Goal: Task Accomplishment & Management: Manage account settings

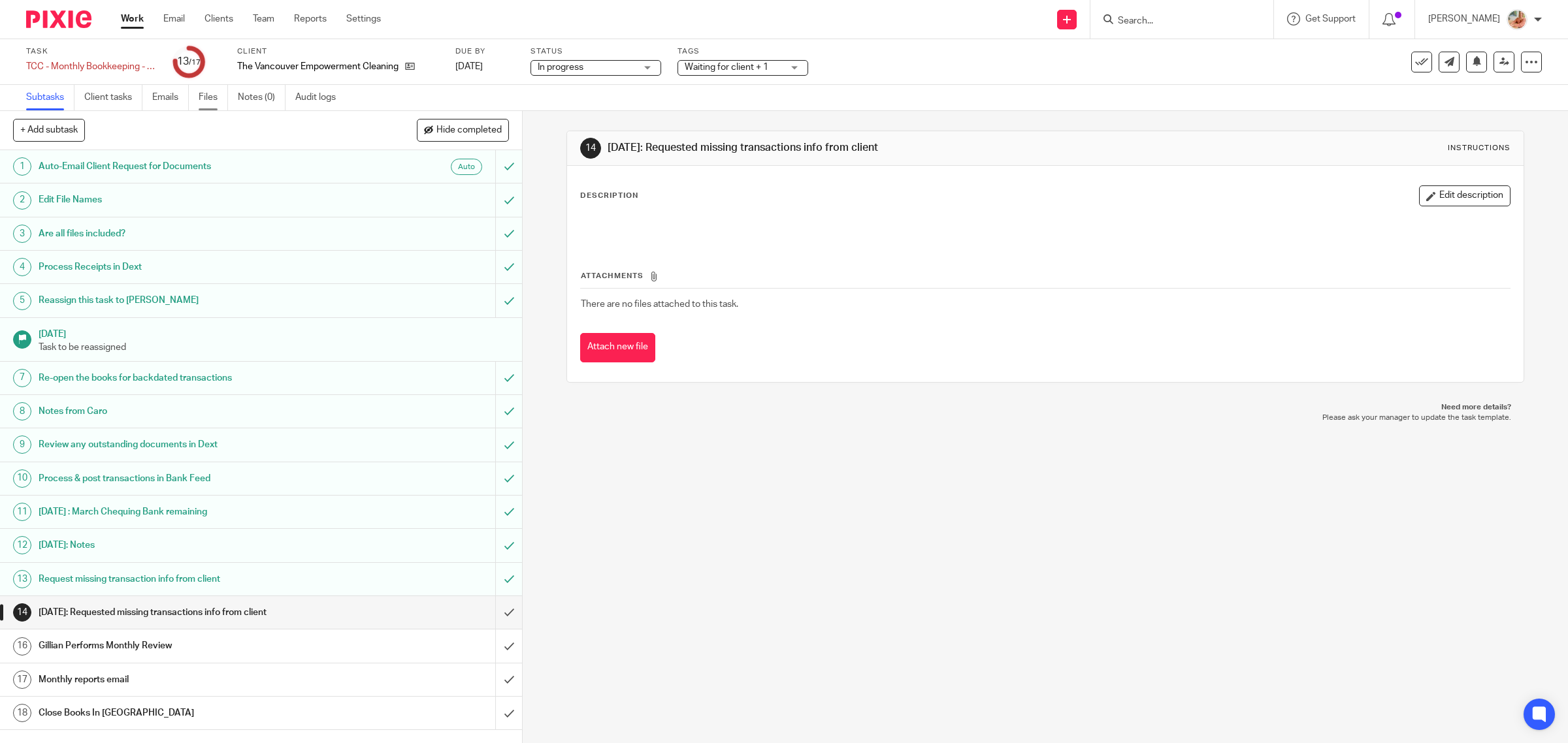
click at [218, 92] on link "Files" at bounding box center [213, 98] width 29 height 26
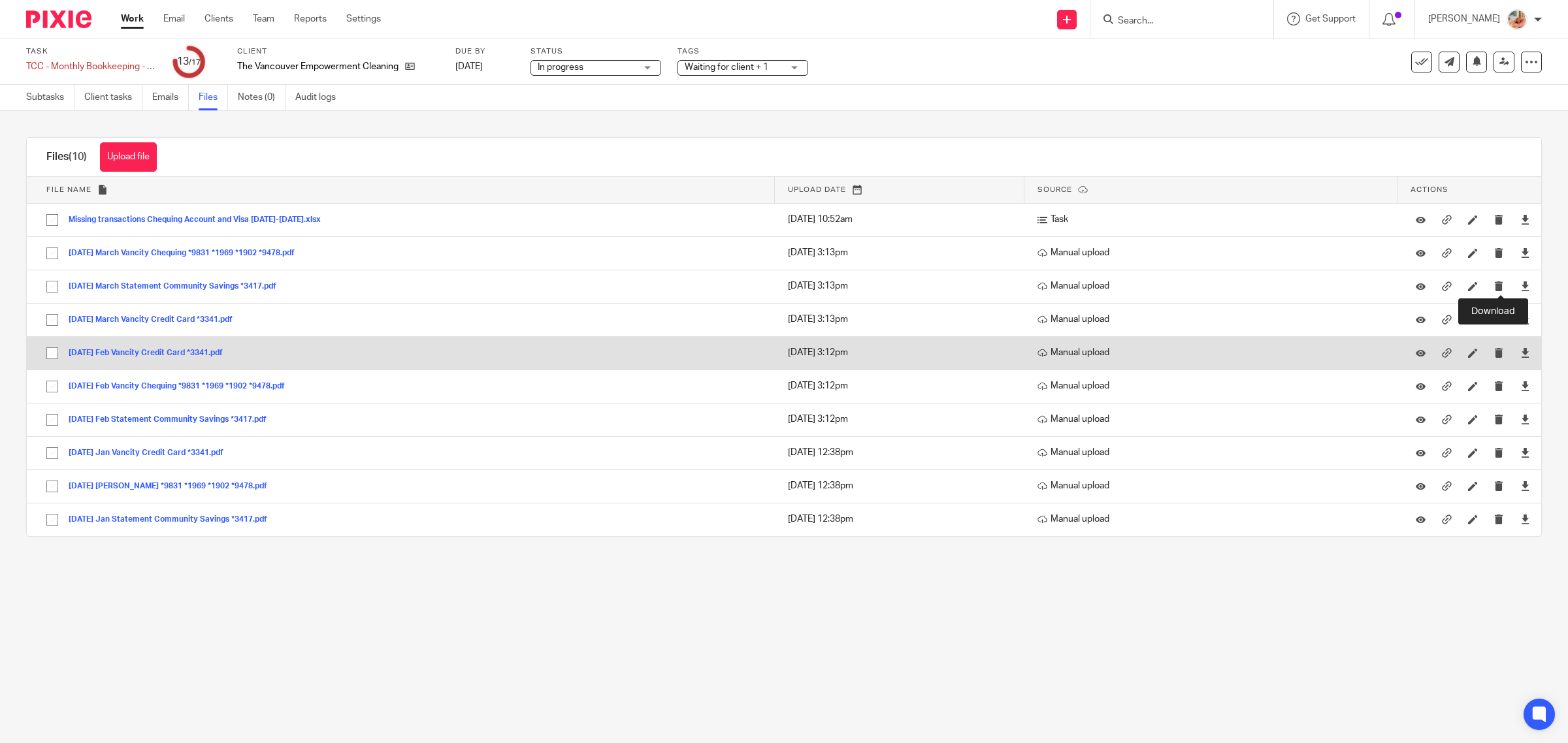
drag, startPoint x: 1499, startPoint y: 285, endPoint x: 1475, endPoint y: 370, distance: 88.3
click at [1520, 285] on icon at bounding box center [1525, 286] width 10 height 10
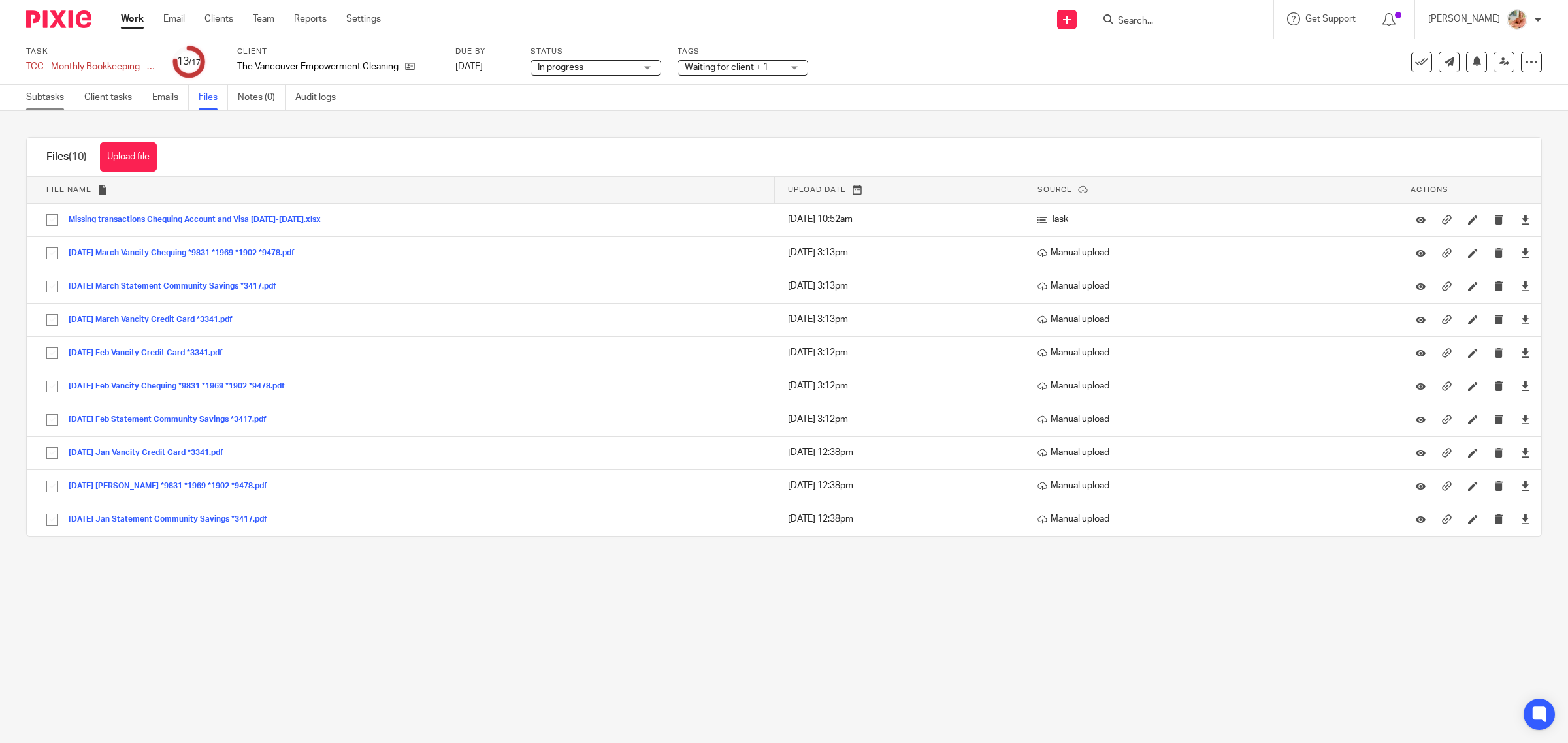
click at [54, 89] on link "Subtasks" at bounding box center [50, 98] width 48 height 26
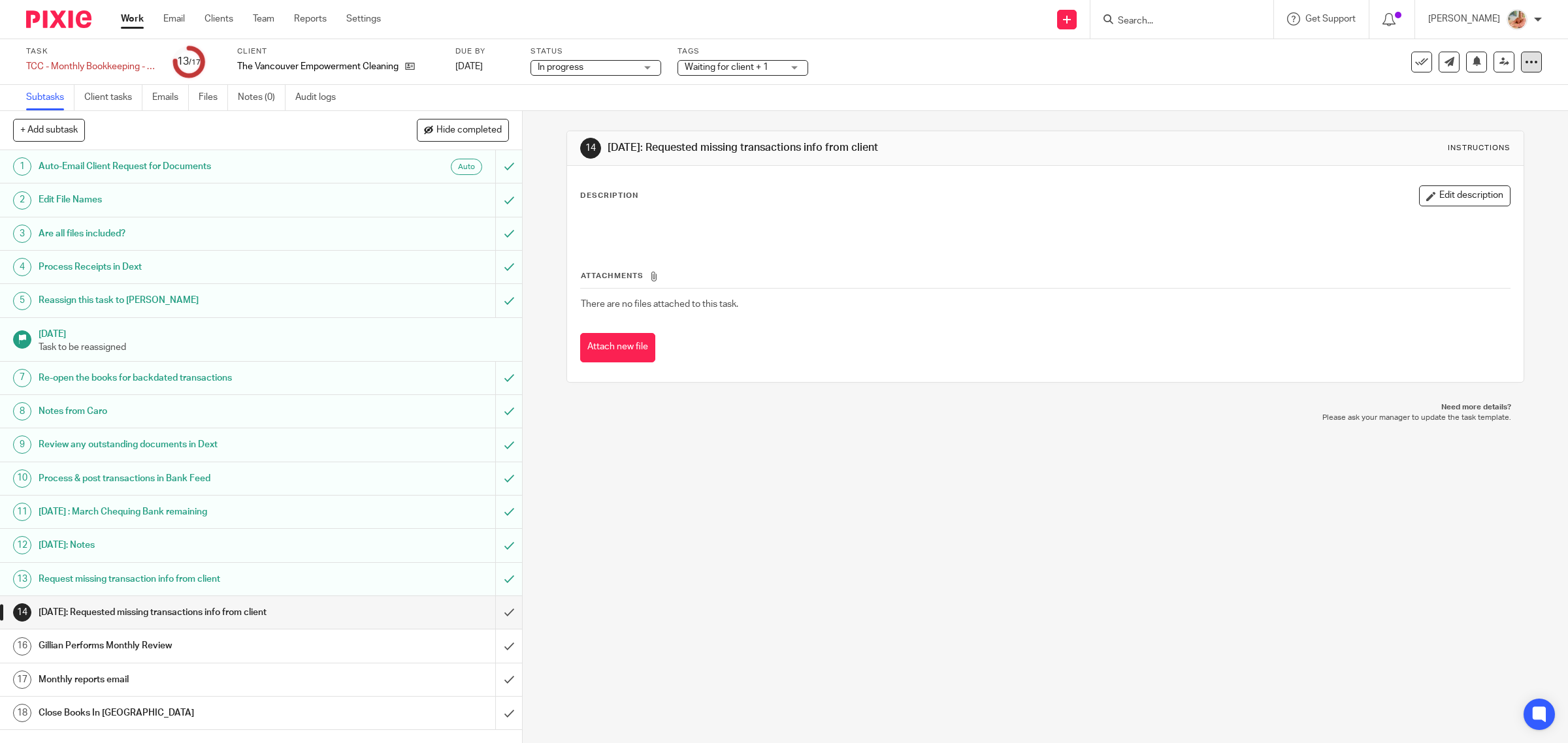
click at [1525, 63] on icon at bounding box center [1531, 62] width 13 height 13
click at [1490, 115] on link "Advanced task editor" at bounding box center [1478, 113] width 86 height 9
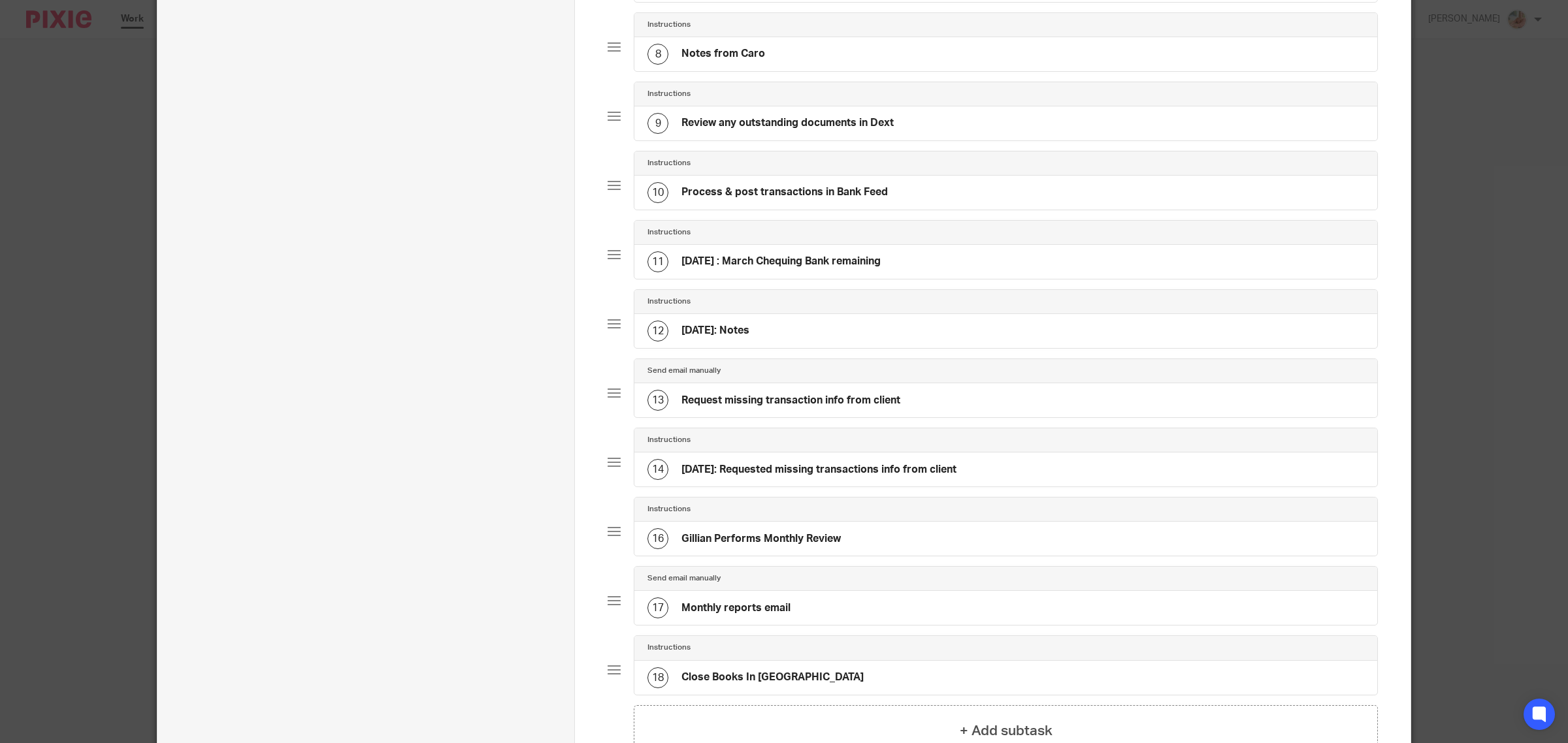
scroll to position [782, 0]
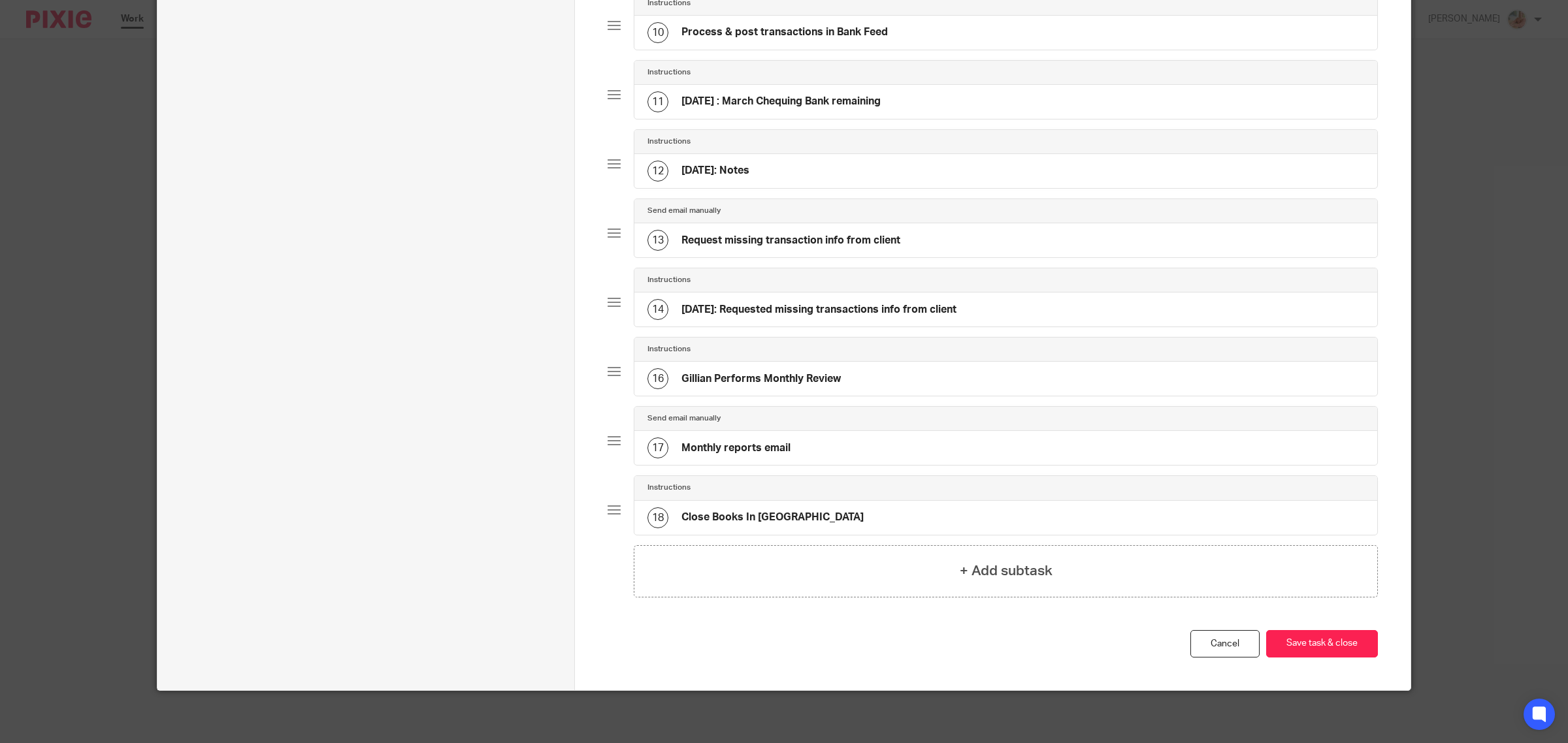
click at [758, 313] on h4 "[DATE]: Requested missing transactions info from client" at bounding box center [818, 310] width 275 height 14
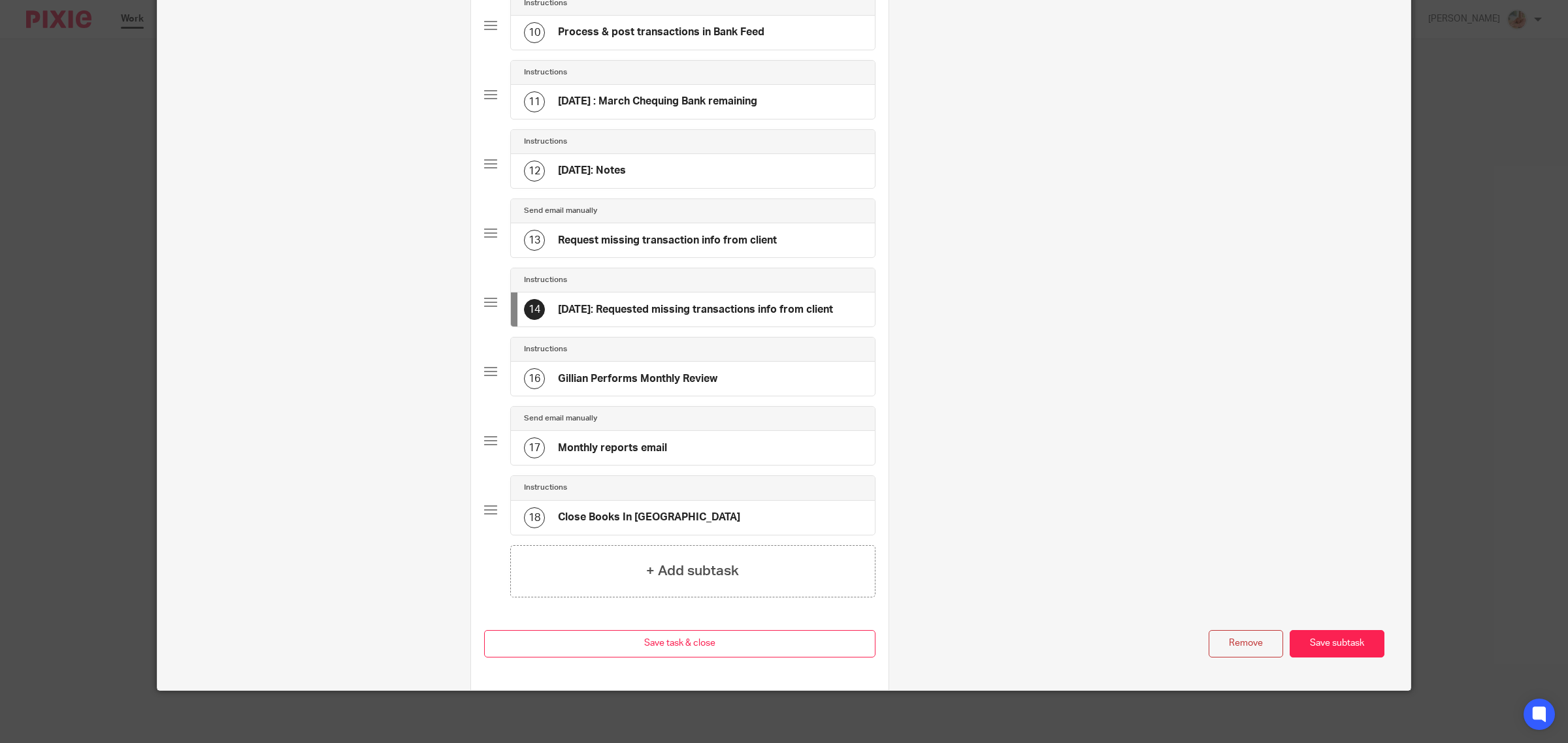
scroll to position [0, 0]
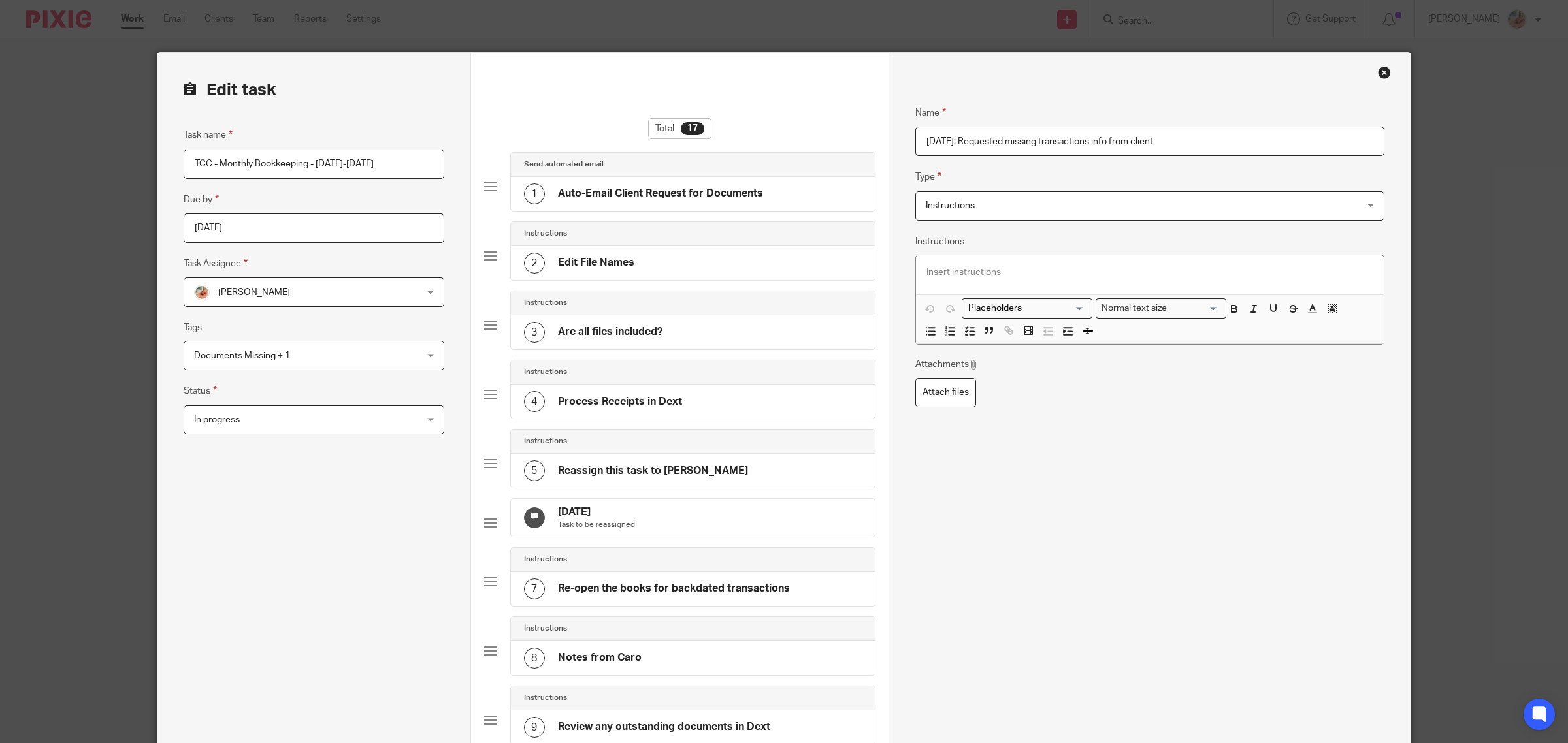
click at [948, 135] on input "Aug 7th: Requested missing transactions info from client" at bounding box center [1149, 142] width 469 height 29
click at [958, 141] on input "Aug 11th: Requested missing transactions info from client" at bounding box center [1149, 142] width 469 height 29
click at [1000, 143] on input "Aug 11th: Updated and Requested missing transactions info from client" at bounding box center [1149, 142] width 469 height 29
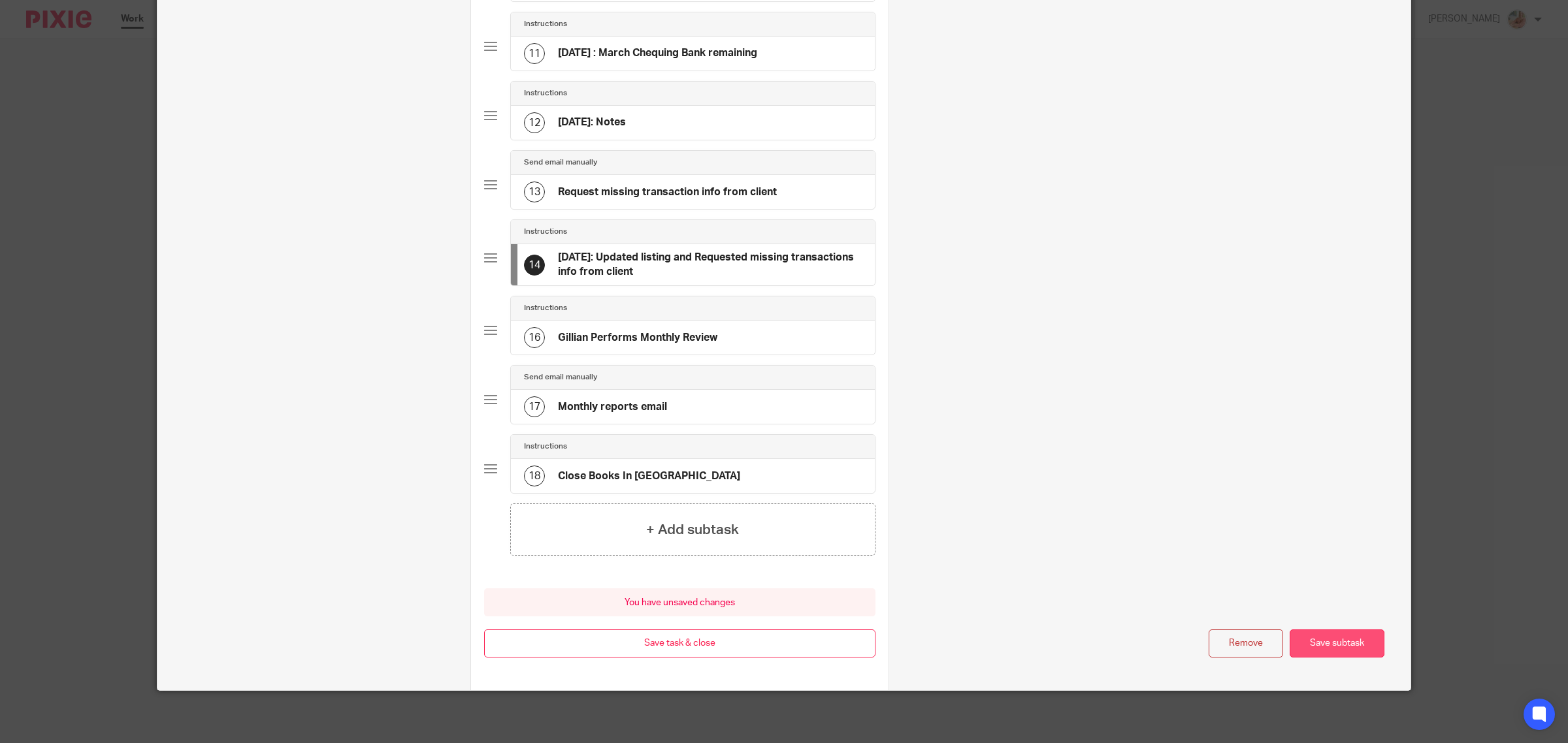
type input "Aug 11th: Updated listing and Requested missing transactions info from client"
click at [1317, 642] on button "Save subtask" at bounding box center [1338, 643] width 95 height 28
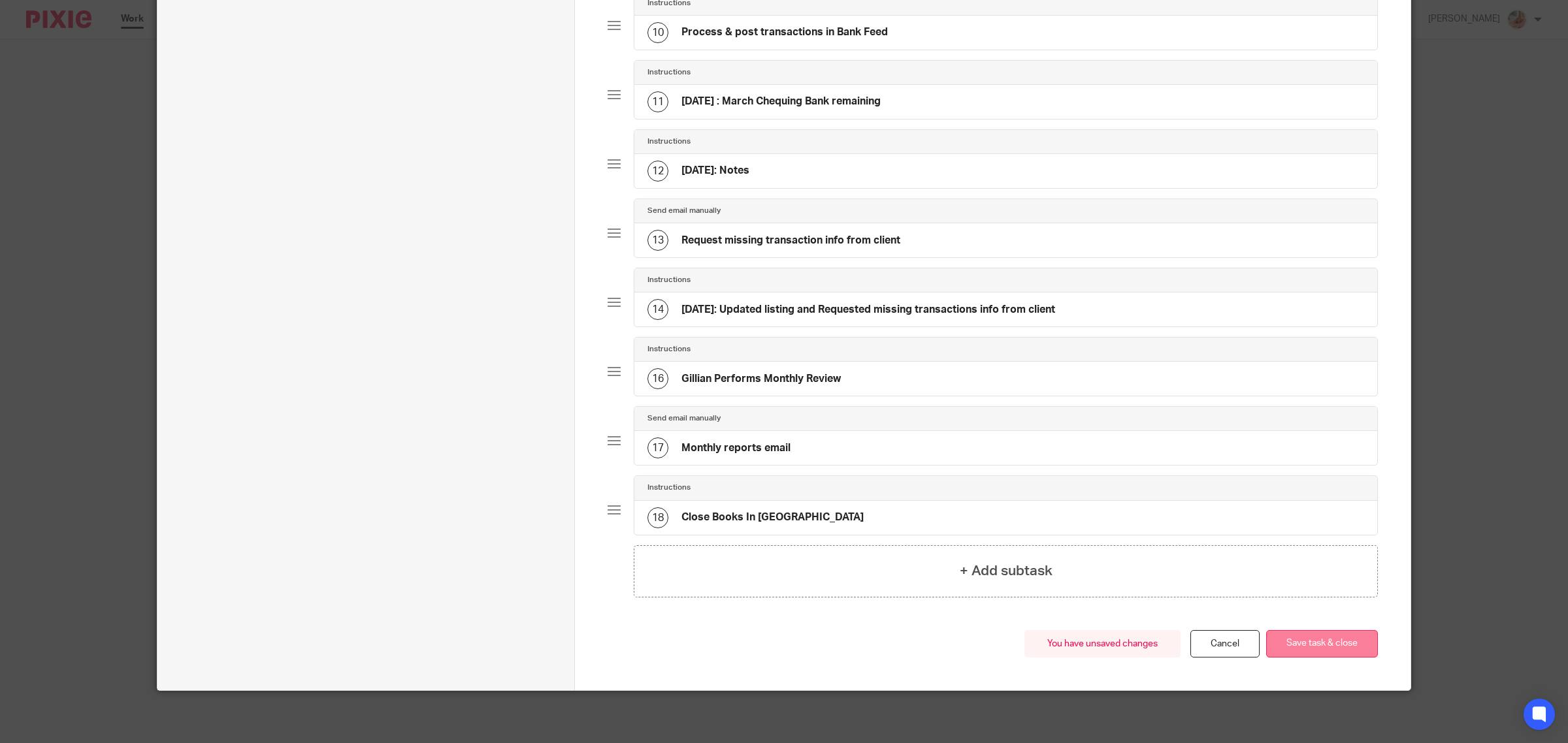
click at [1317, 644] on button "Save task & close" at bounding box center [1322, 644] width 112 height 28
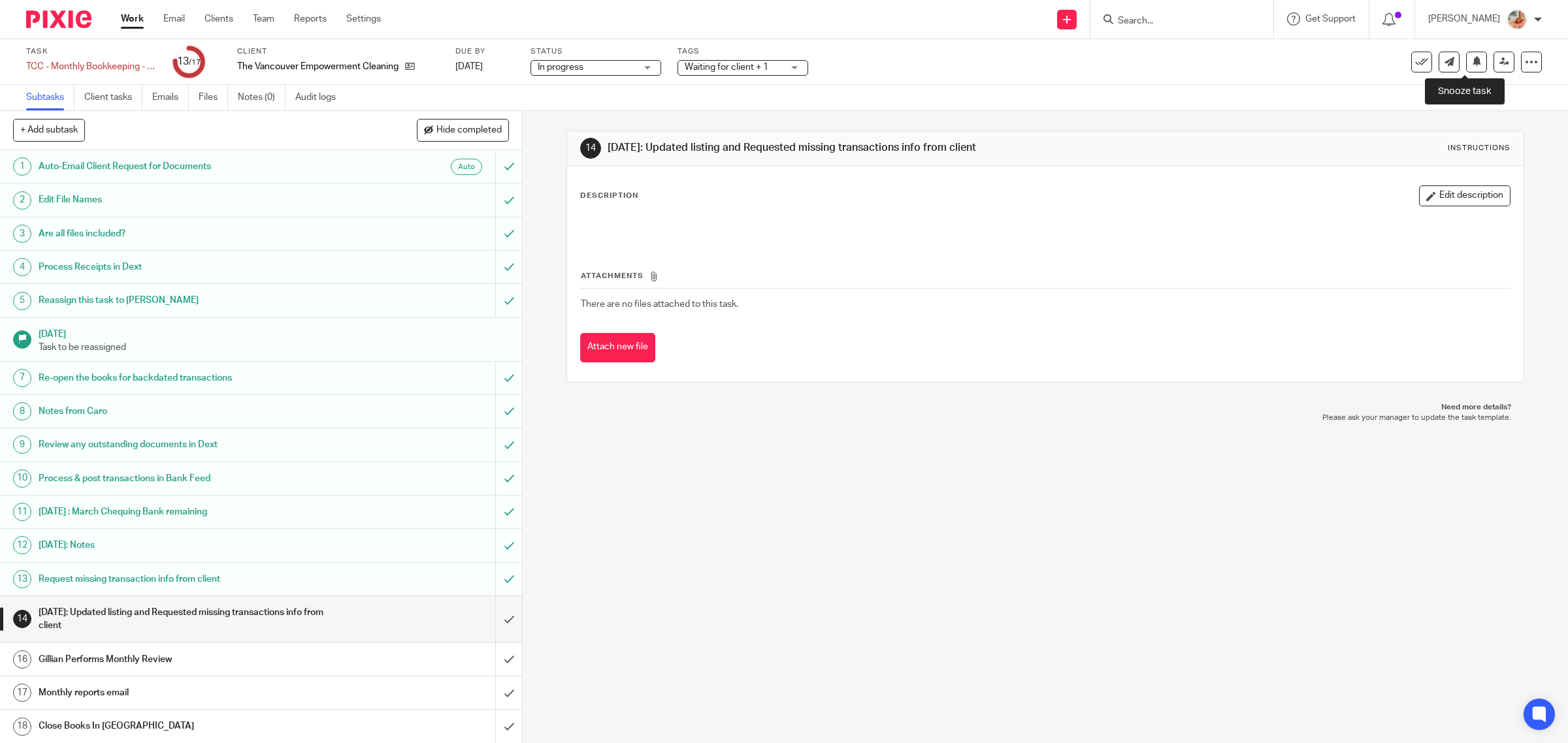
drag, startPoint x: 1461, startPoint y: 63, endPoint x: 1456, endPoint y: 86, distance: 23.5
click at [1472, 63] on icon at bounding box center [1477, 60] width 10 height 10
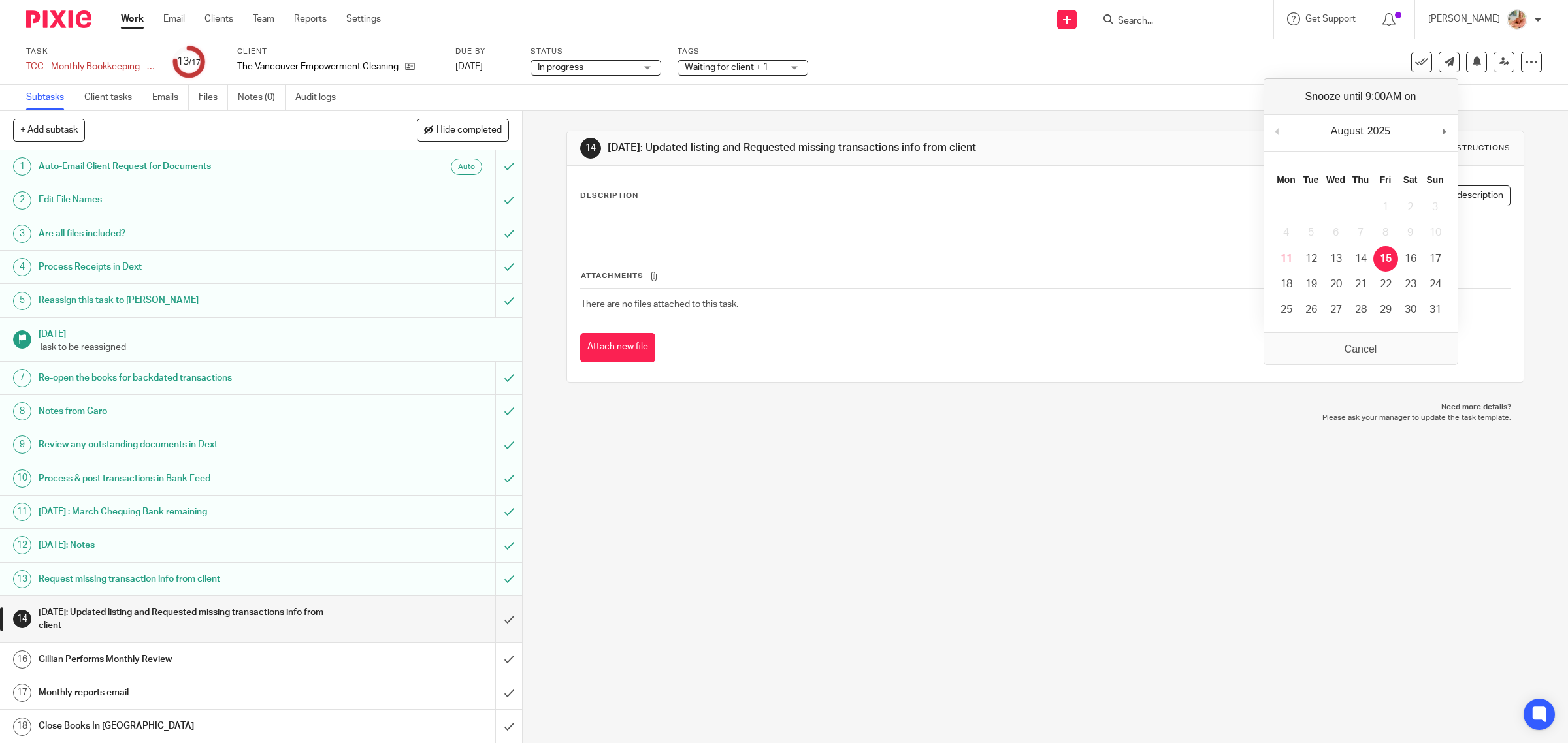
drag, startPoint x: 1387, startPoint y: 261, endPoint x: 879, endPoint y: 93, distance: 535.1
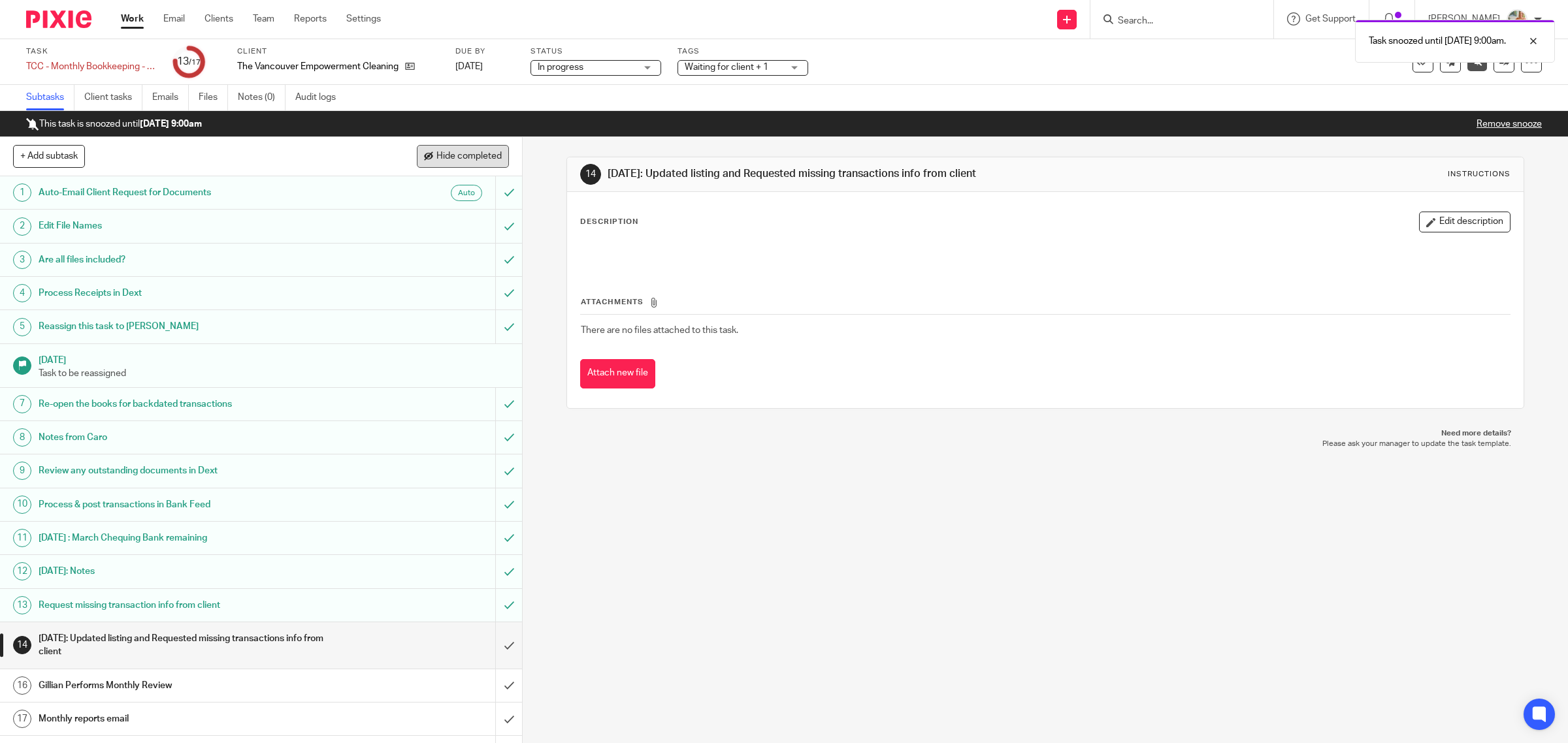
click at [457, 160] on button "Hide completed" at bounding box center [463, 156] width 92 height 22
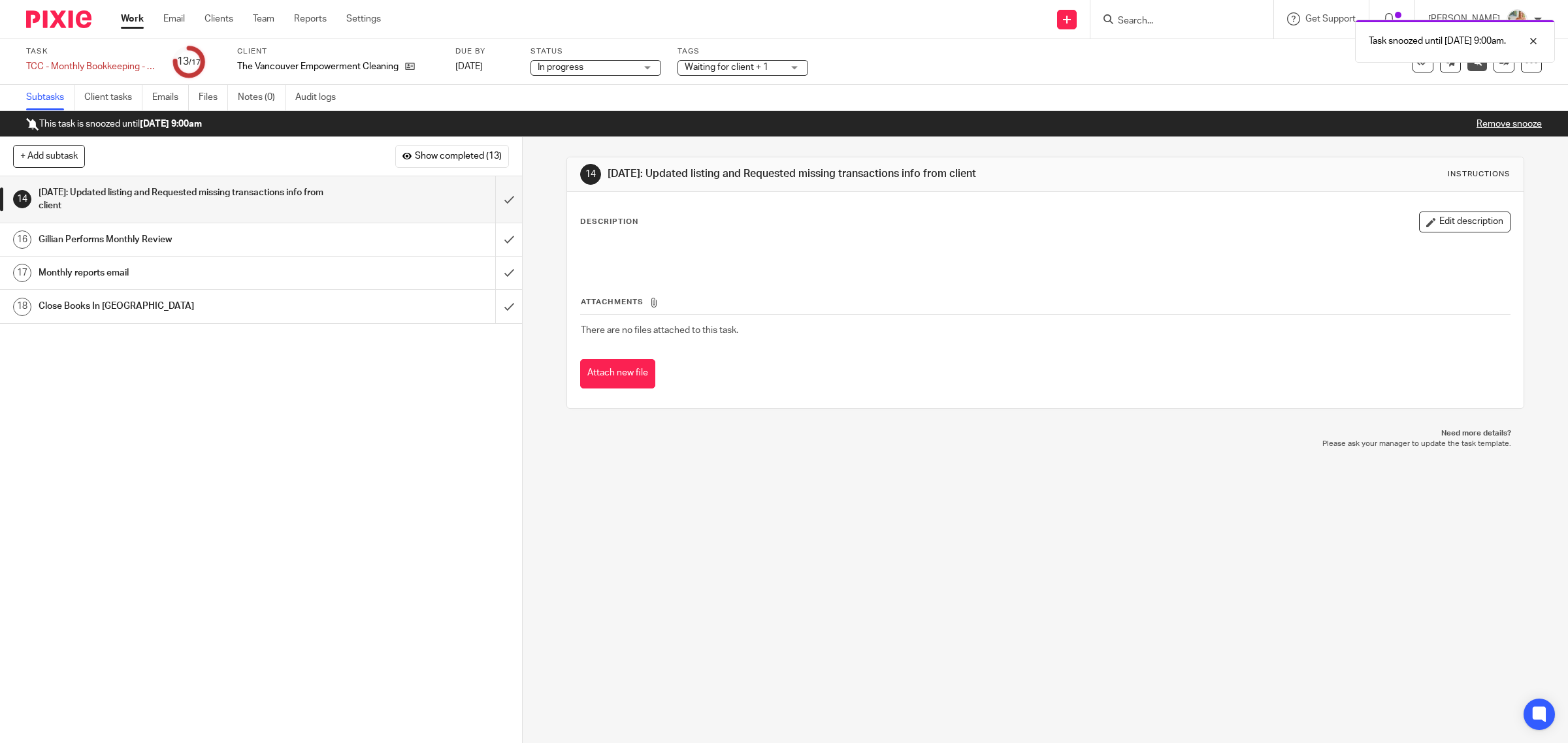
click at [383, 427] on div "1 Auto-Email Client Request for Documents Auto 2 Edit File Names 3 Are all file…" at bounding box center [261, 460] width 522 height 567
click at [128, 17] on link "Work" at bounding box center [132, 19] width 23 height 13
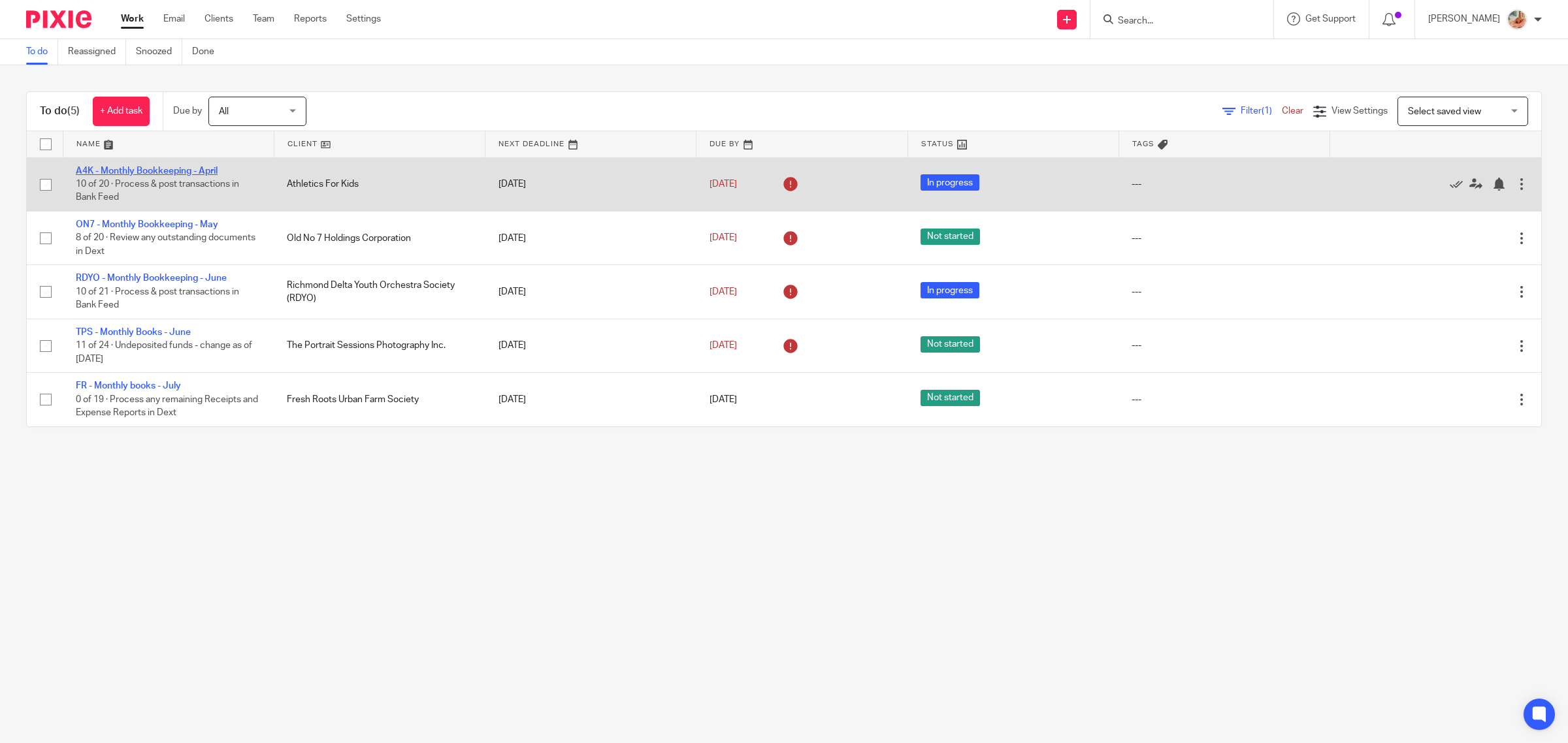
click at [180, 168] on link "A4K - Monthly Bookkeeping - April" at bounding box center [146, 171] width 142 height 9
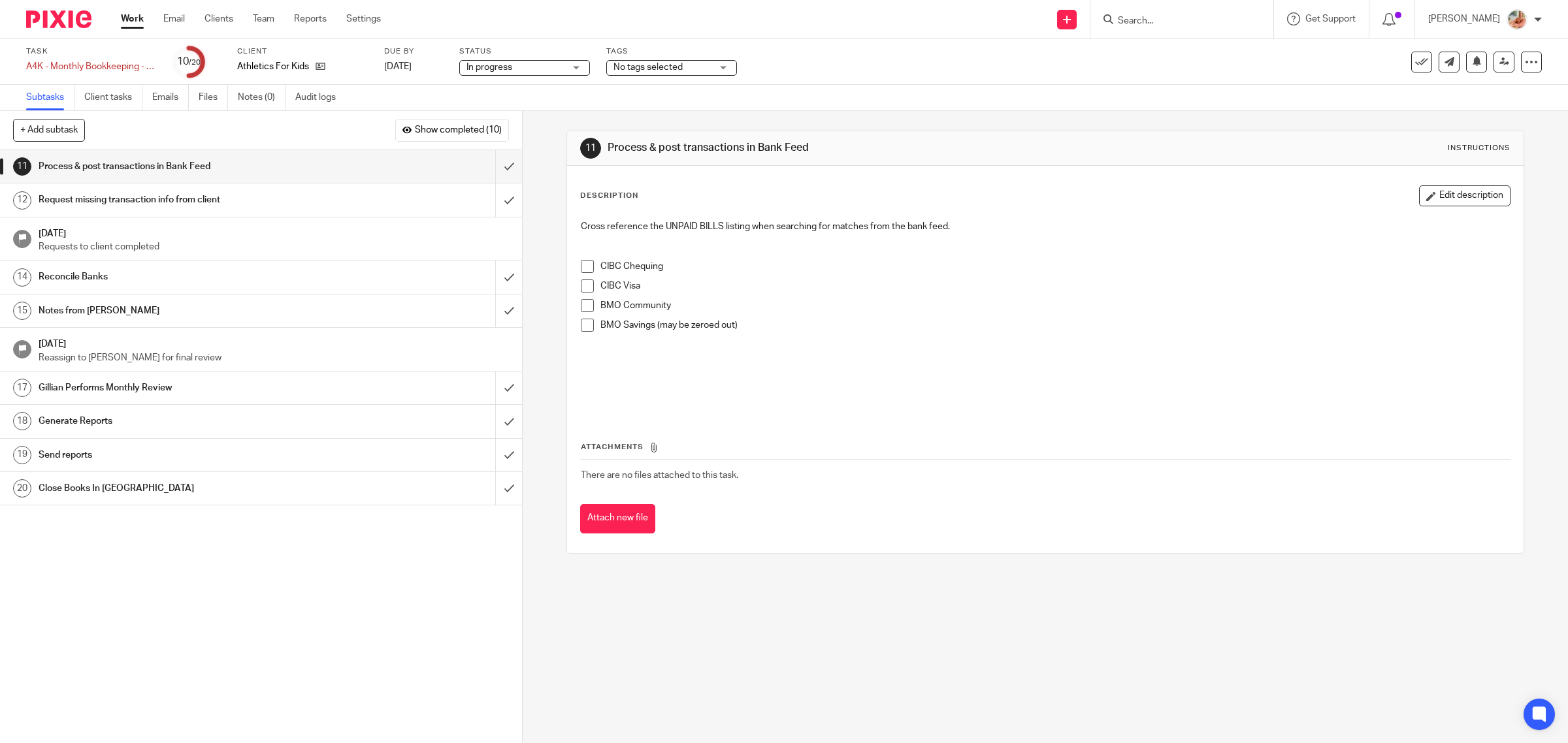
drag, startPoint x: 128, startPoint y: 19, endPoint x: 134, endPoint y: 27, distance: 10.0
click at [128, 18] on link "Work" at bounding box center [132, 19] width 23 height 13
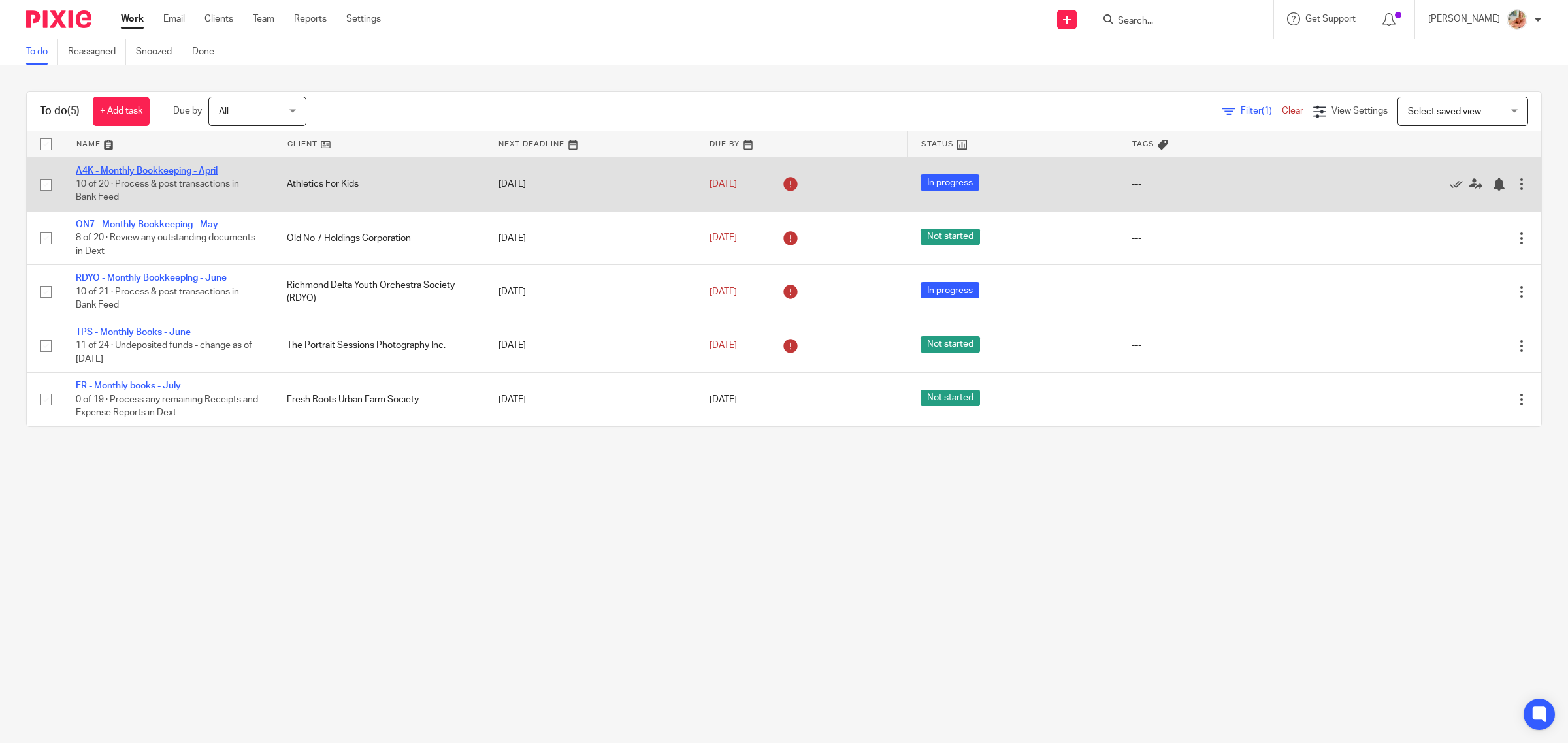
click at [174, 166] on link "A4K - Monthly Bookkeeping - April" at bounding box center [146, 171] width 142 height 9
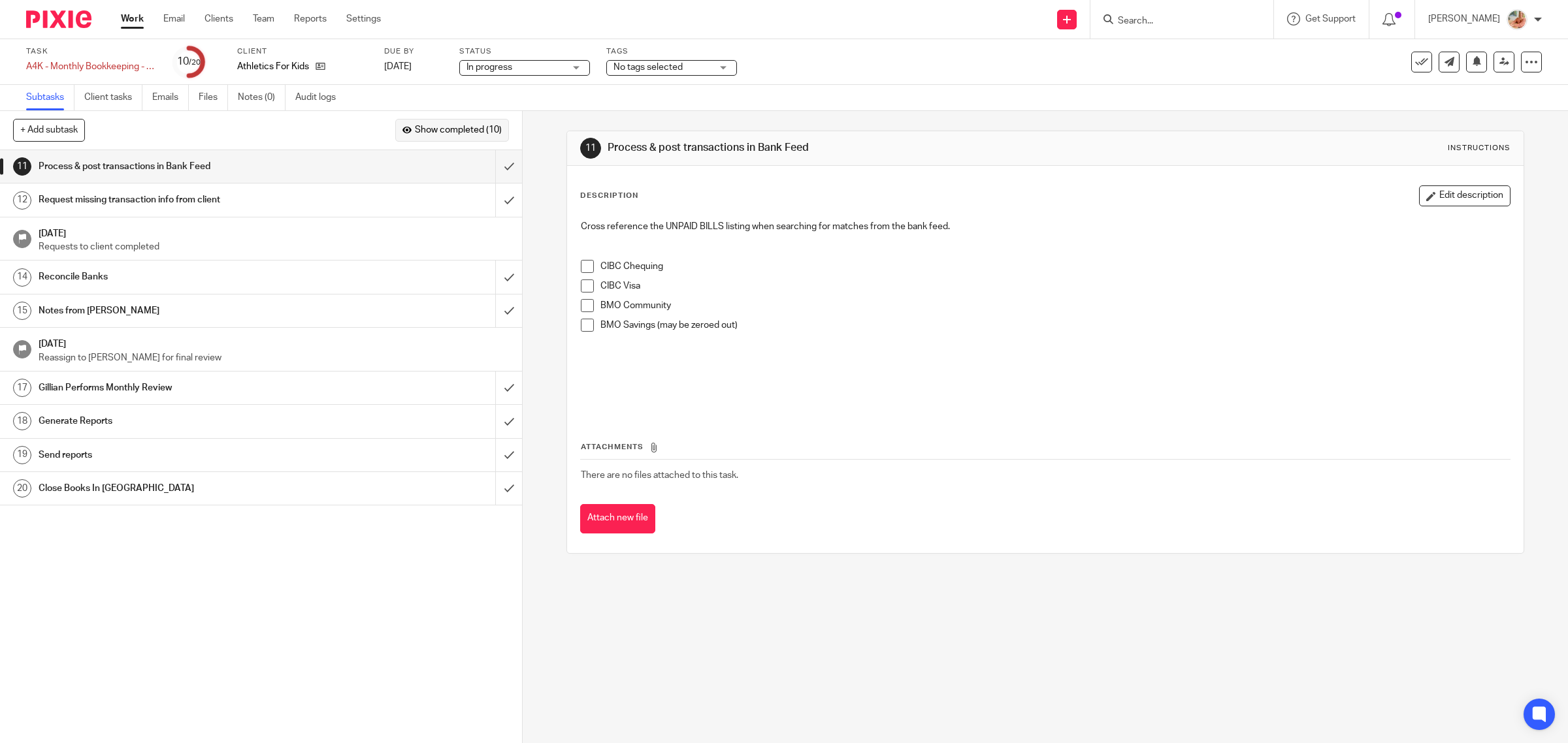
click at [434, 131] on span "Show completed (10)" at bounding box center [458, 130] width 87 height 10
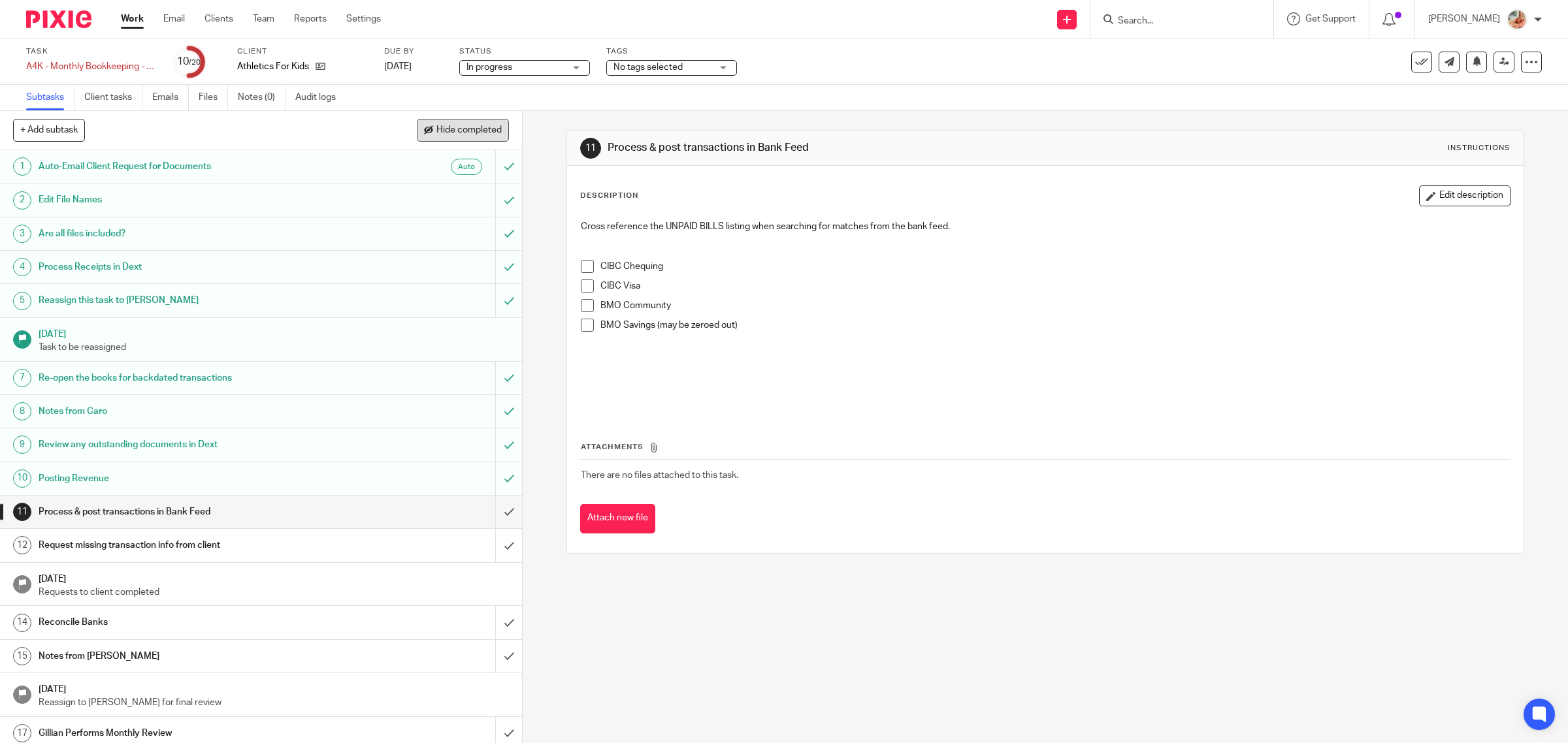
click at [436, 131] on span "Hide completed" at bounding box center [468, 130] width 65 height 10
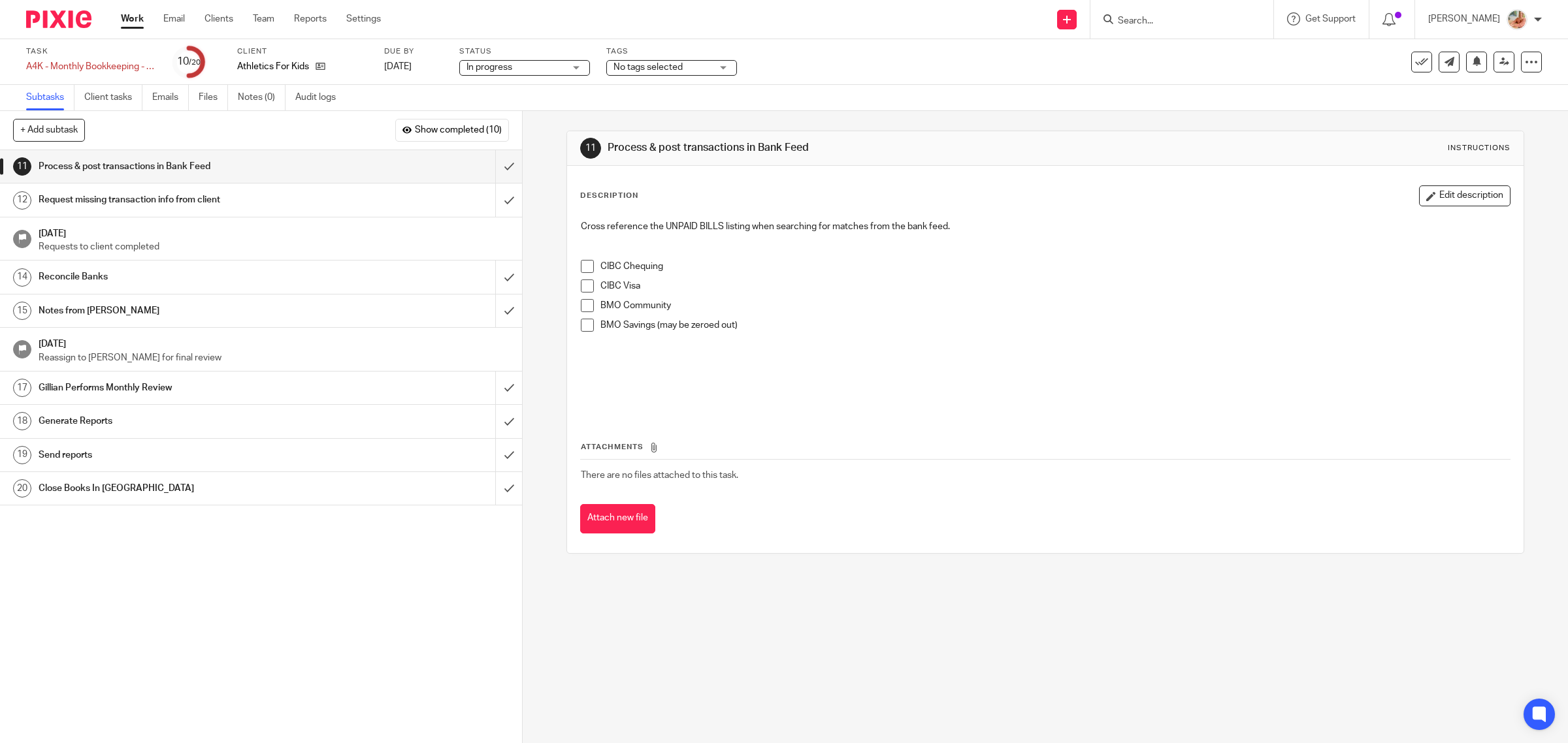
click at [134, 17] on link "Work" at bounding box center [132, 19] width 23 height 13
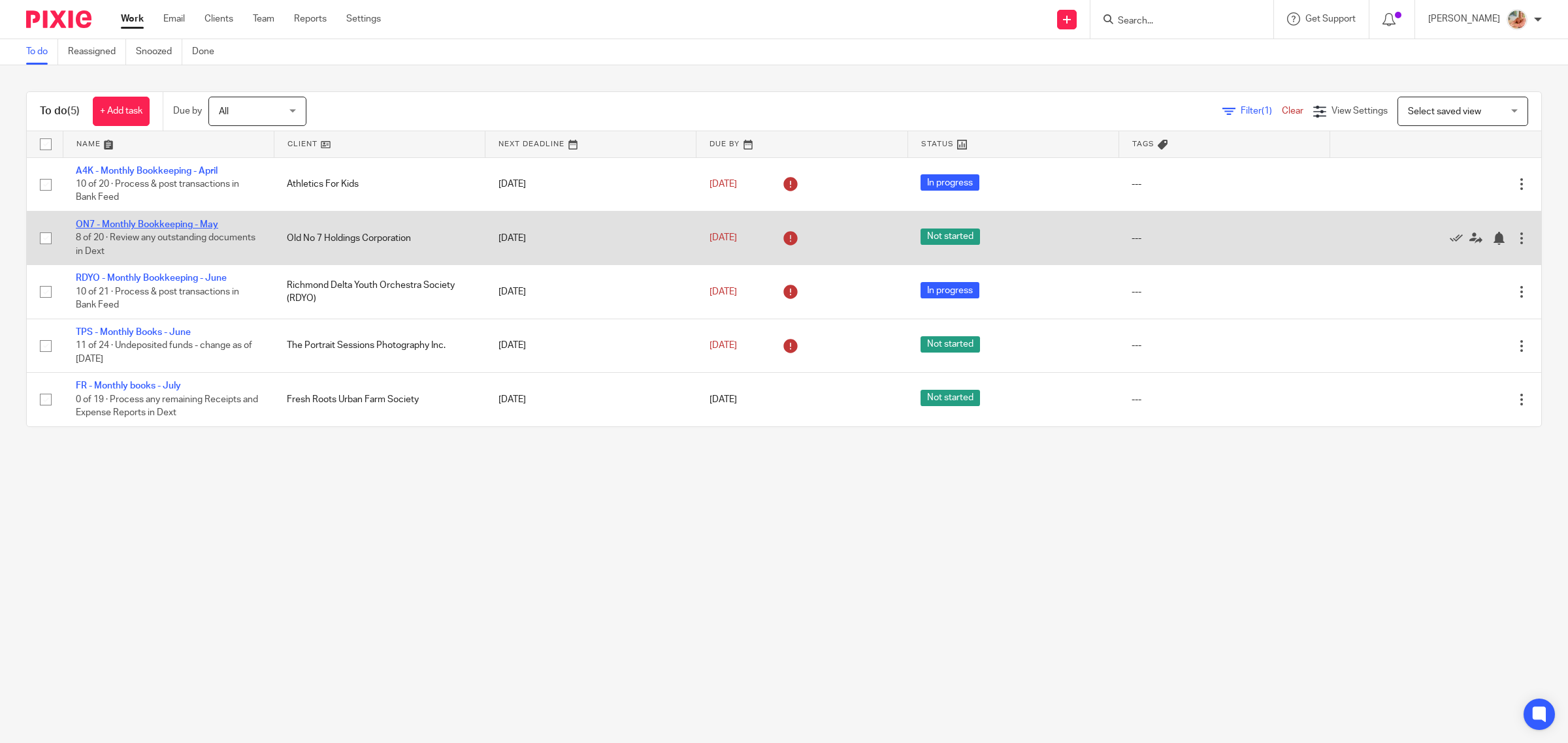
click at [139, 226] on link "ON7 - Monthly Bookkeeping - May" at bounding box center [147, 225] width 143 height 9
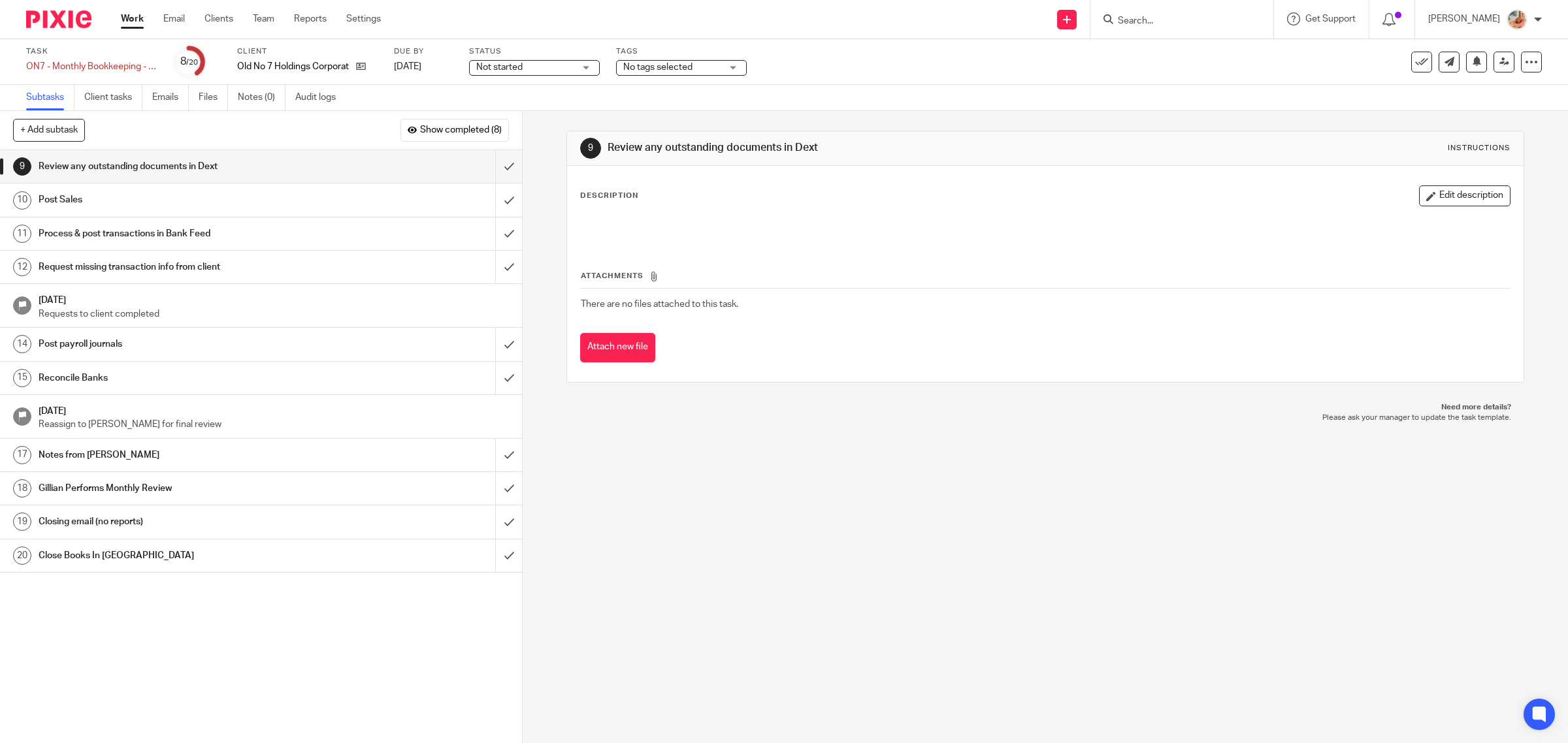
click at [132, 20] on link "Work" at bounding box center [132, 19] width 23 height 13
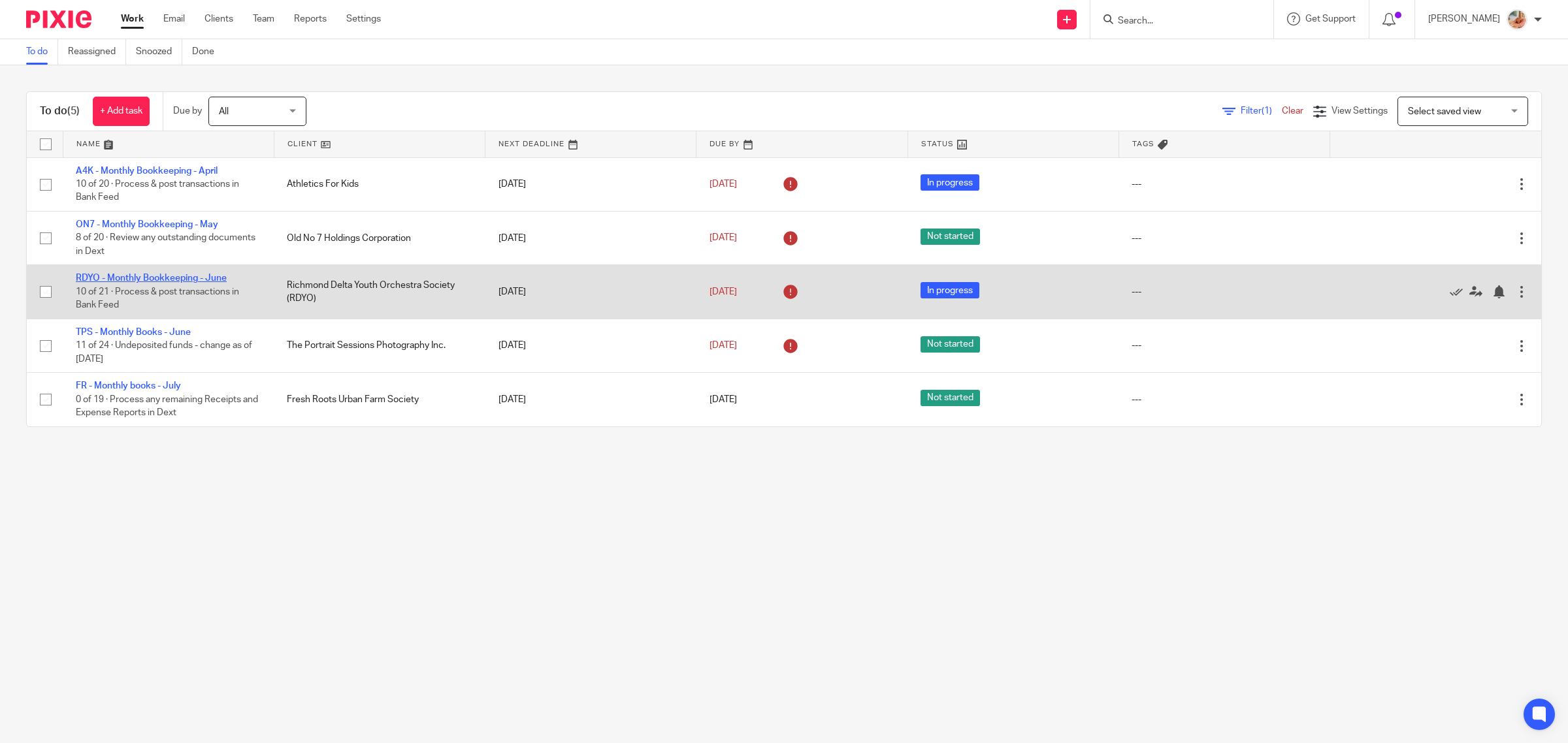
click at [153, 276] on link "RDYO - Monthly Bookkeeping - June" at bounding box center [151, 278] width 151 height 9
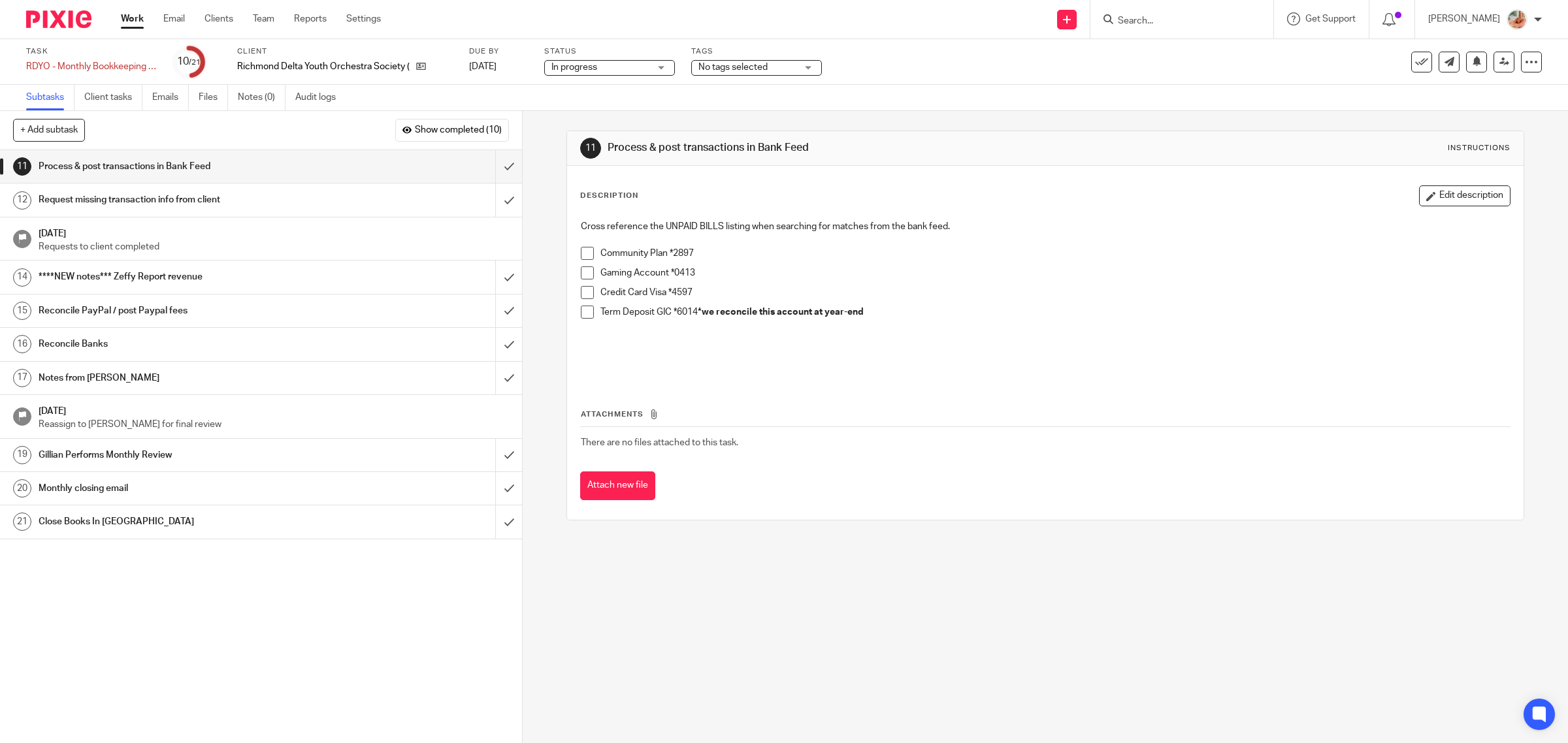
click at [133, 21] on link "Work" at bounding box center [132, 19] width 23 height 13
